Goal: Information Seeking & Learning: Understand process/instructions

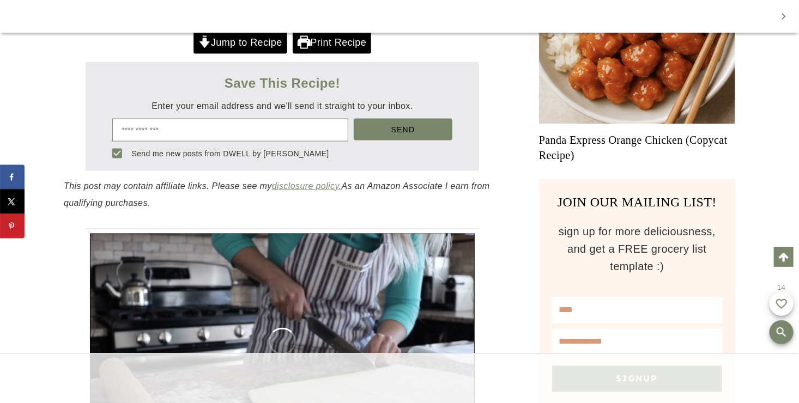
scroll to position [529, 0]
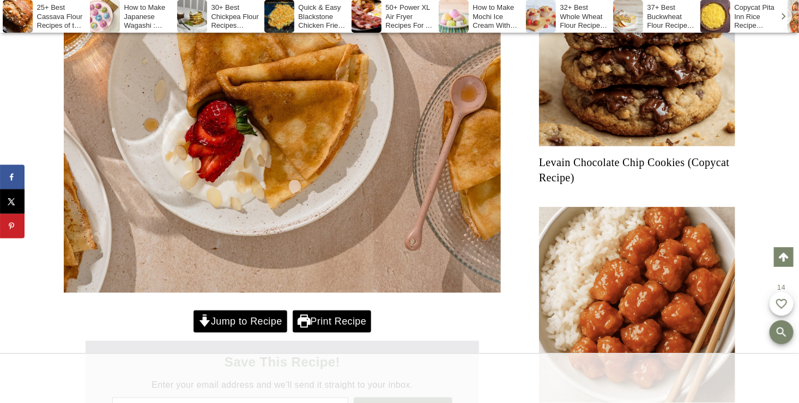
click at [238, 312] on link "Jump to Recipe" at bounding box center [241, 322] width 94 height 22
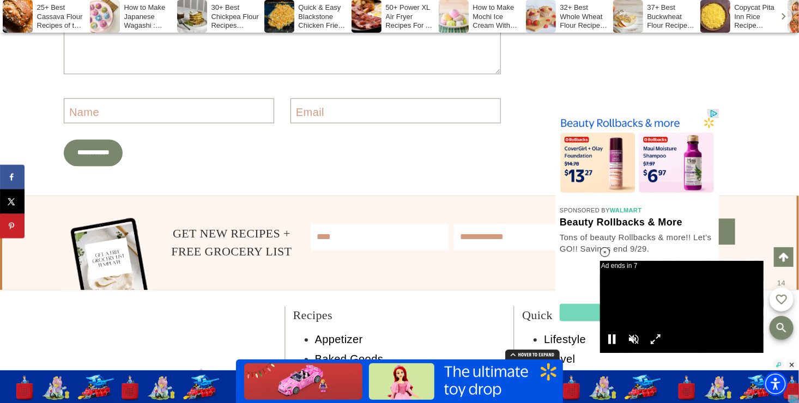
click at [606, 249] on icon at bounding box center [605, 252] width 9 height 9
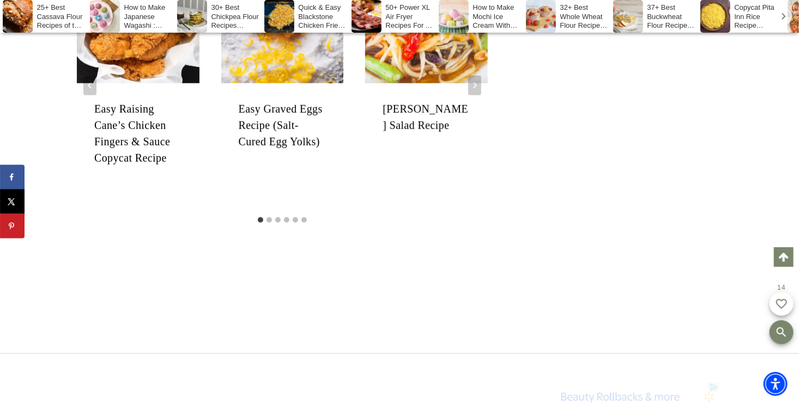
scroll to position [28487, 0]
